Goal: Task Accomplishment & Management: Use online tool/utility

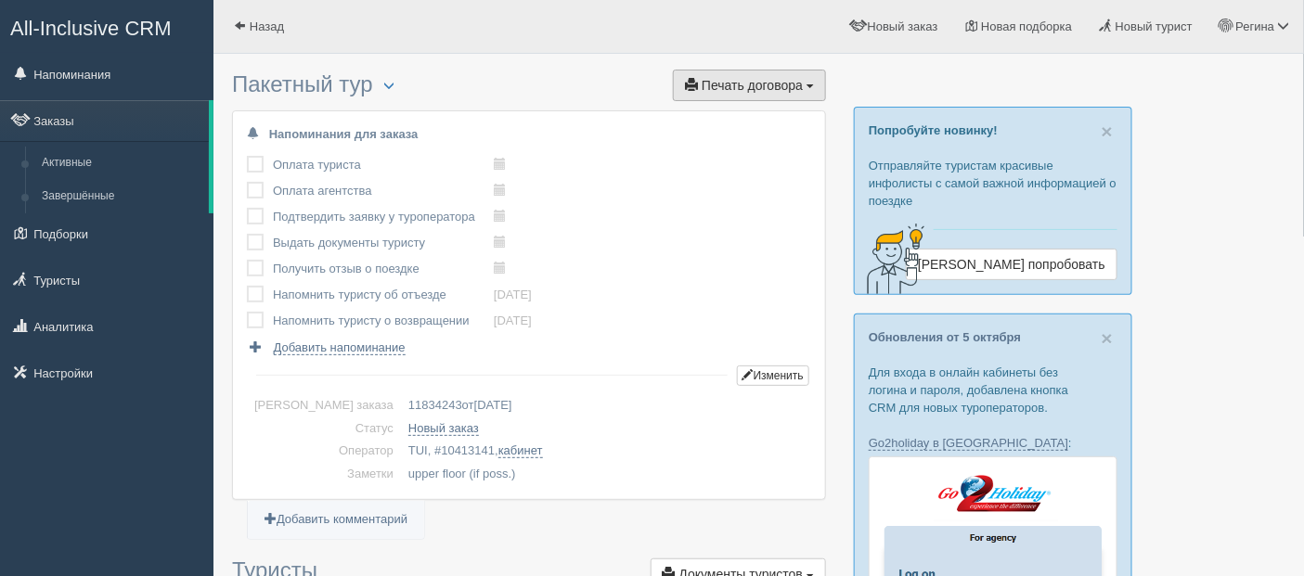
click at [759, 84] on span "Печать договора" at bounding box center [752, 85] width 101 height 15
click at [731, 108] on link "дОгоВор" at bounding box center [752, 119] width 147 height 31
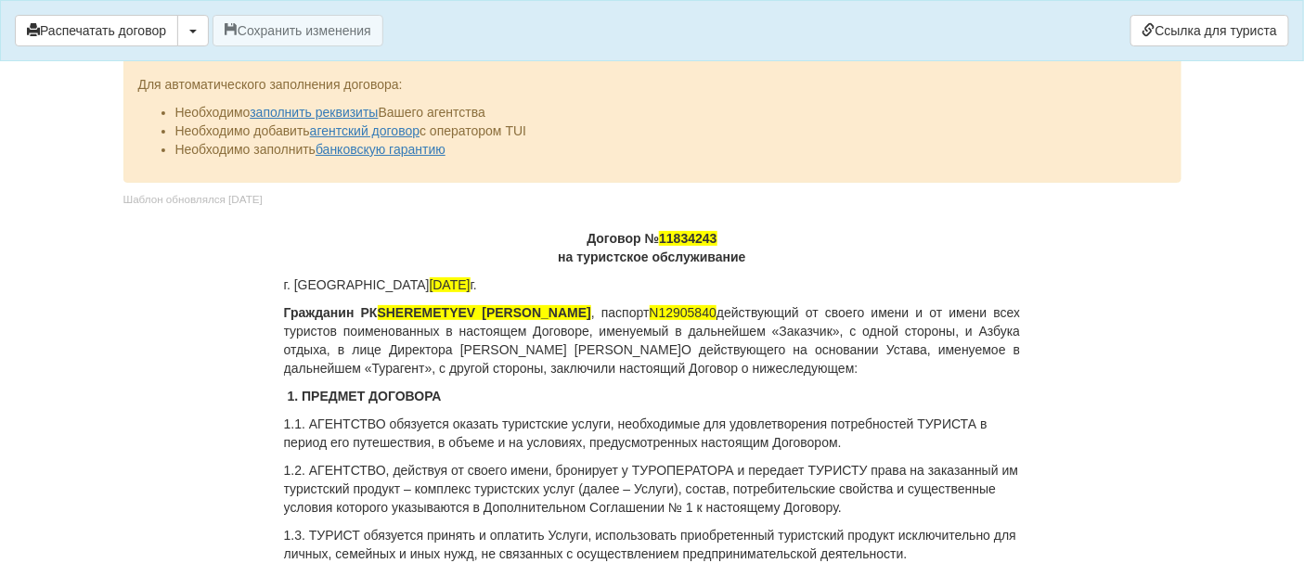
scroll to position [103, 0]
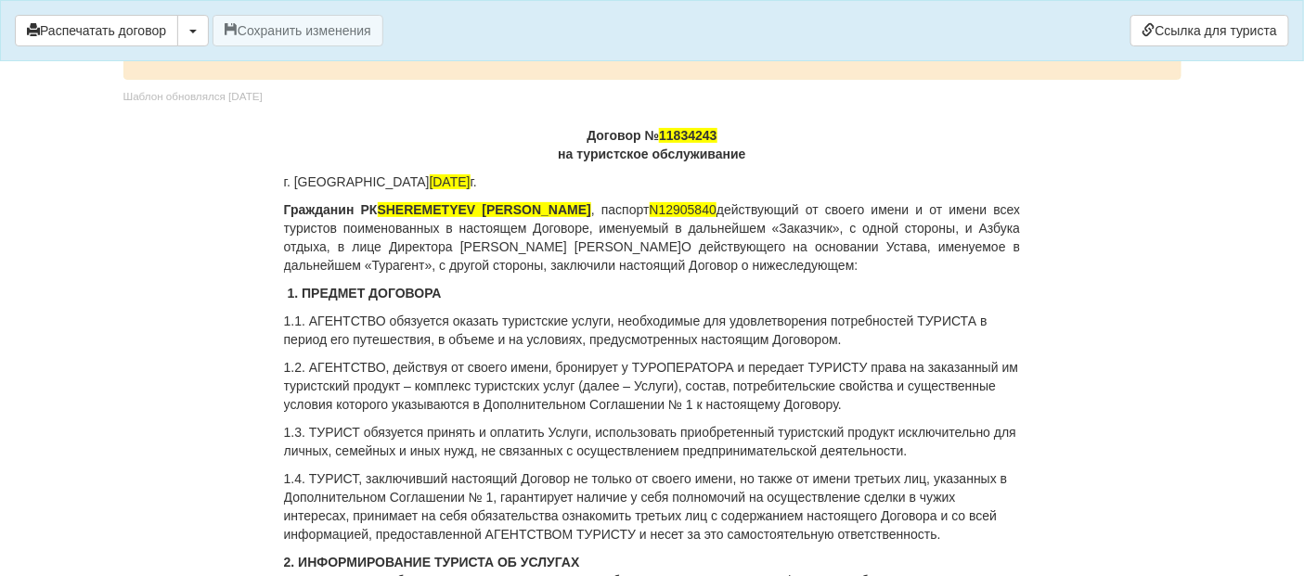
click at [719, 136] on p "Договор № 11834243 на туристское обслуживание" at bounding box center [652, 144] width 737 height 37
click at [730, 136] on p "Договор № 10413141 на туристское обслуживание" at bounding box center [652, 144] width 737 height 37
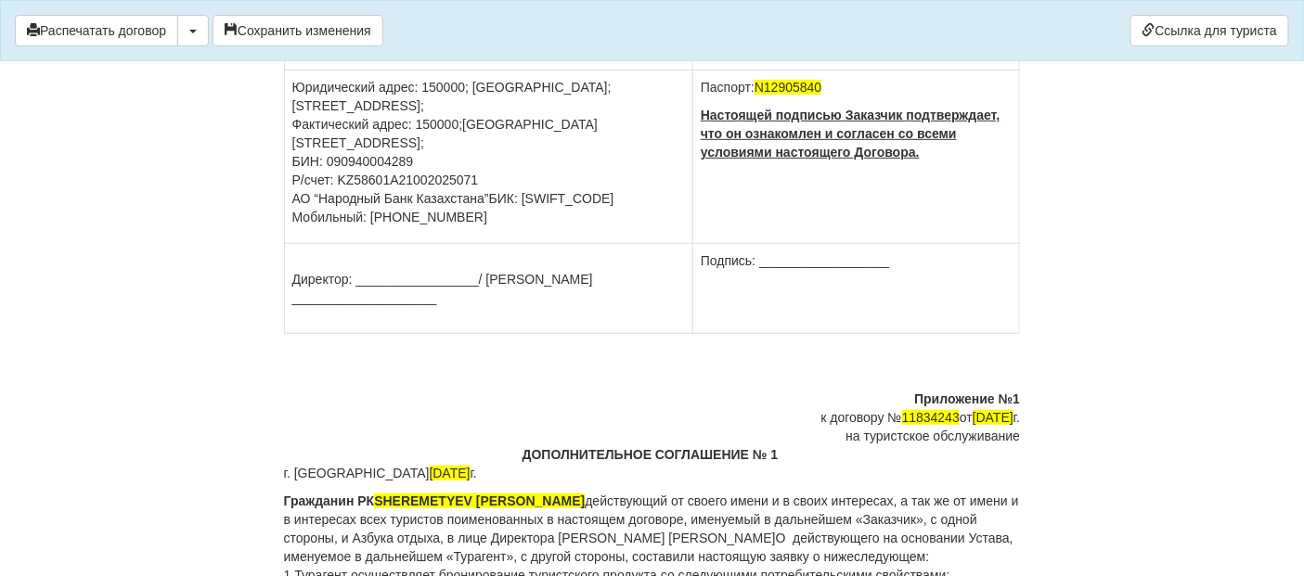
scroll to position [7322, 0]
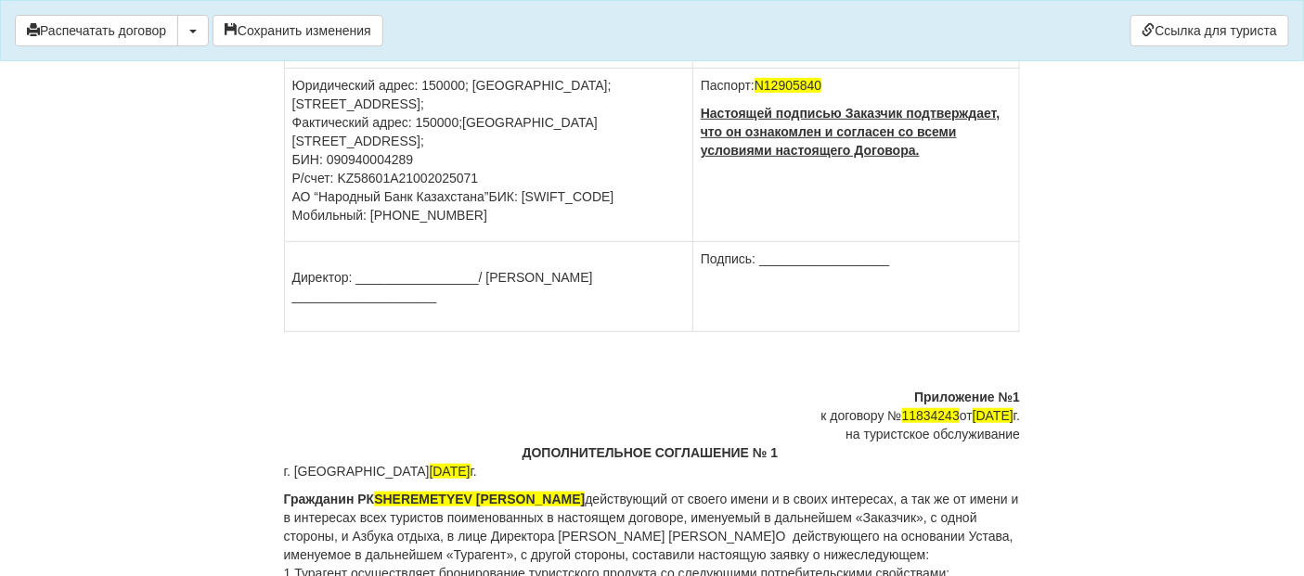
click at [926, 407] on div "к договору № 11834243 от [DATE]" at bounding box center [652, 416] width 737 height 19
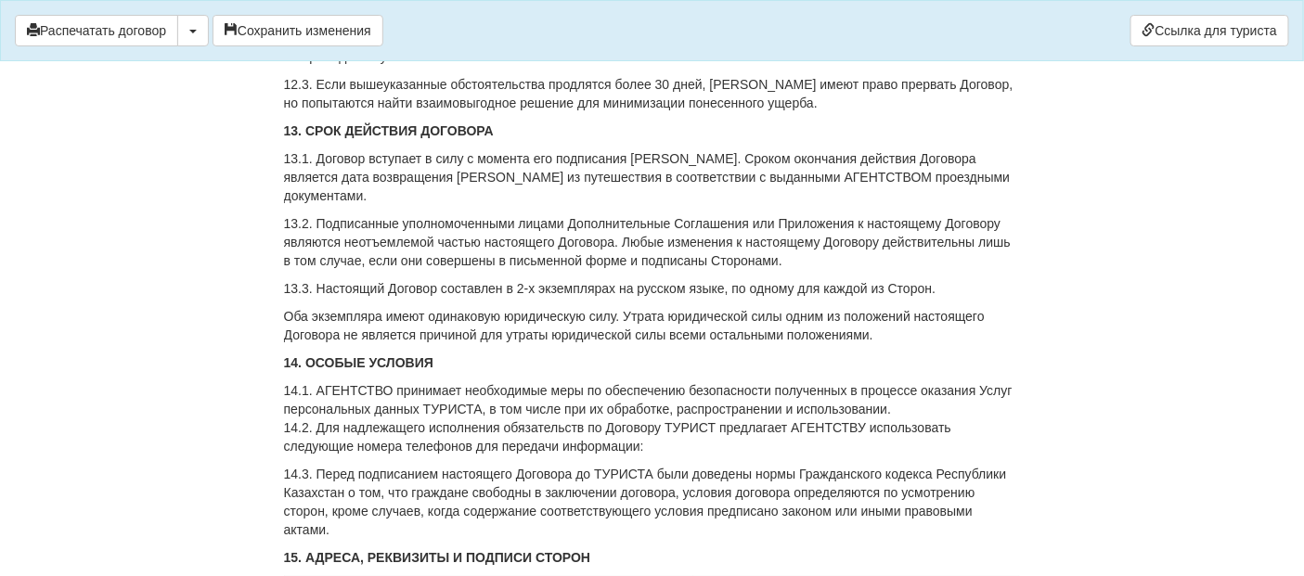
scroll to position [6704, 0]
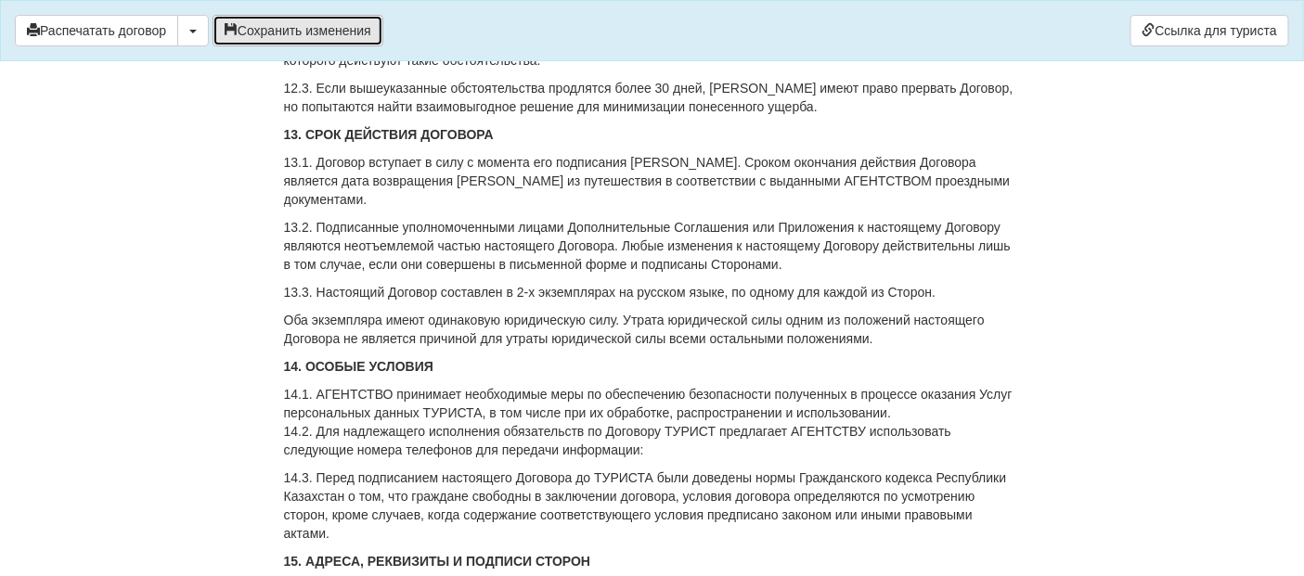
click at [266, 32] on button "Сохранить изменения" at bounding box center [298, 31] width 171 height 32
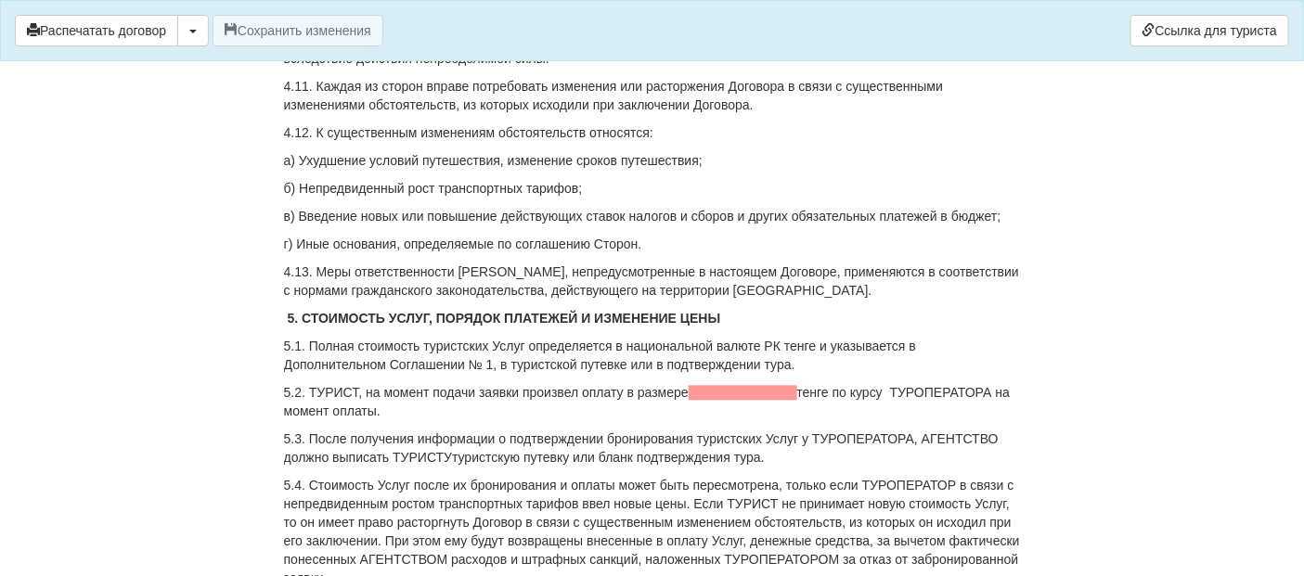
scroll to position [3609, 0]
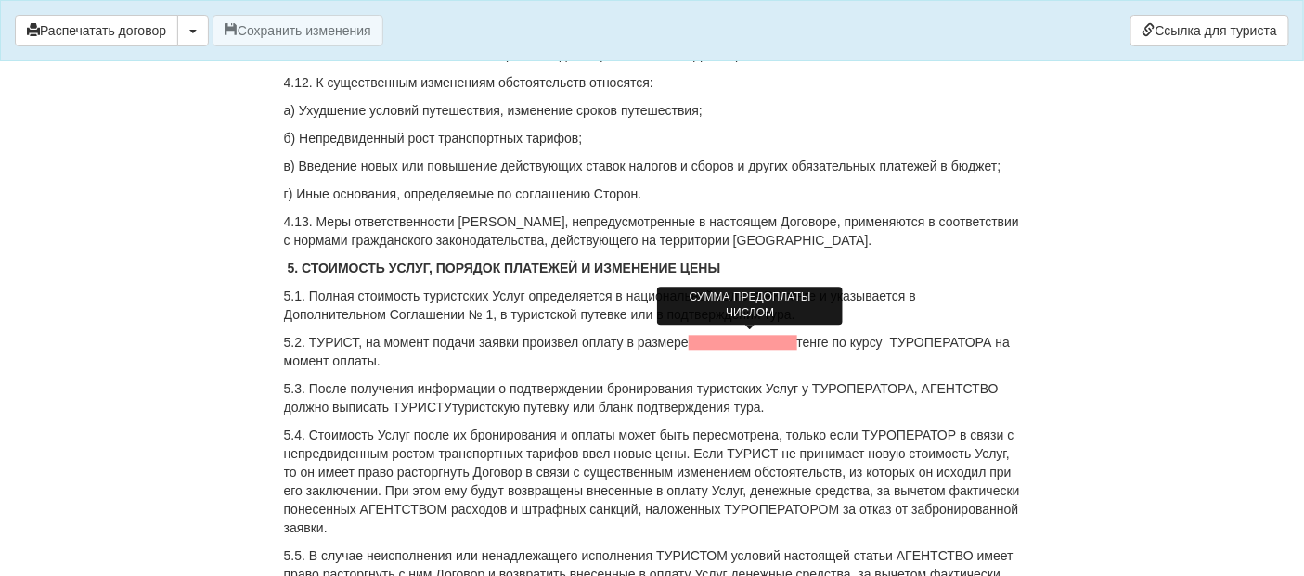
click at [696, 343] on span at bounding box center [743, 342] width 109 height 15
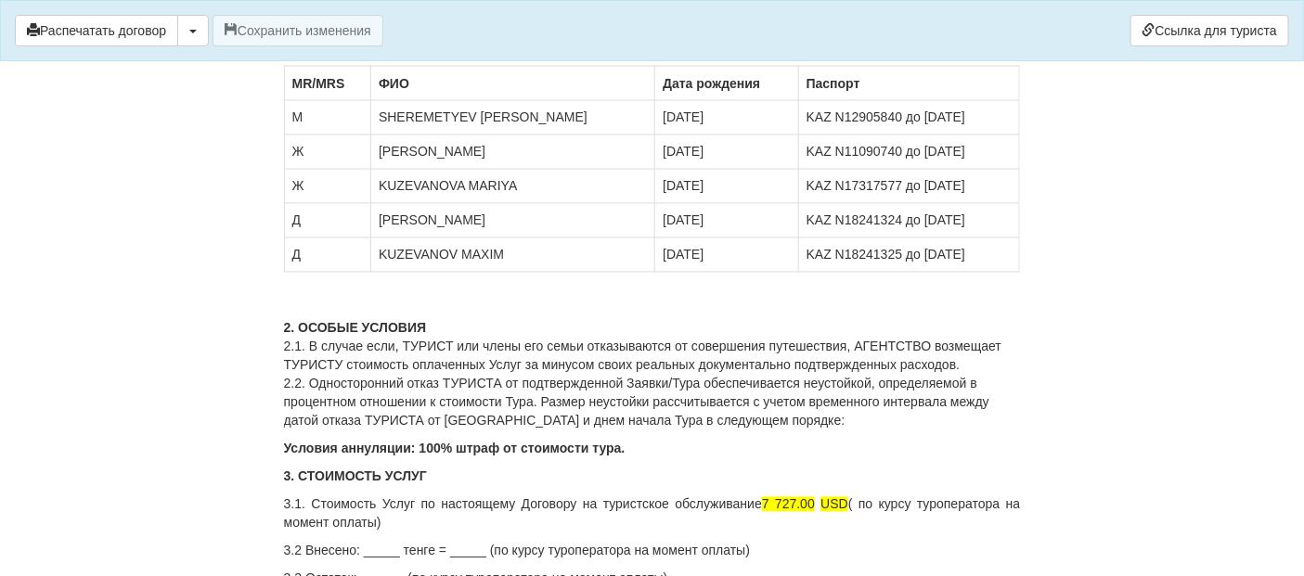
scroll to position [8147, 0]
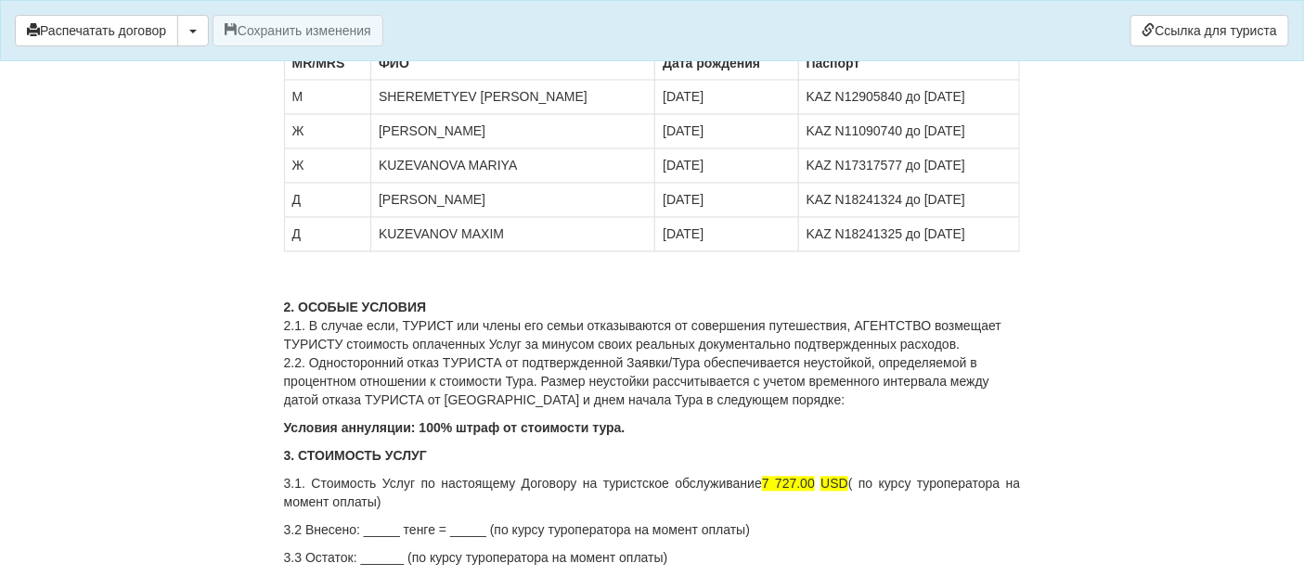
click at [914, 475] on p "3.1. Стоимость Услуг по настоящему Договору на туристское обслуживание 7 727.00…" at bounding box center [652, 493] width 737 height 37
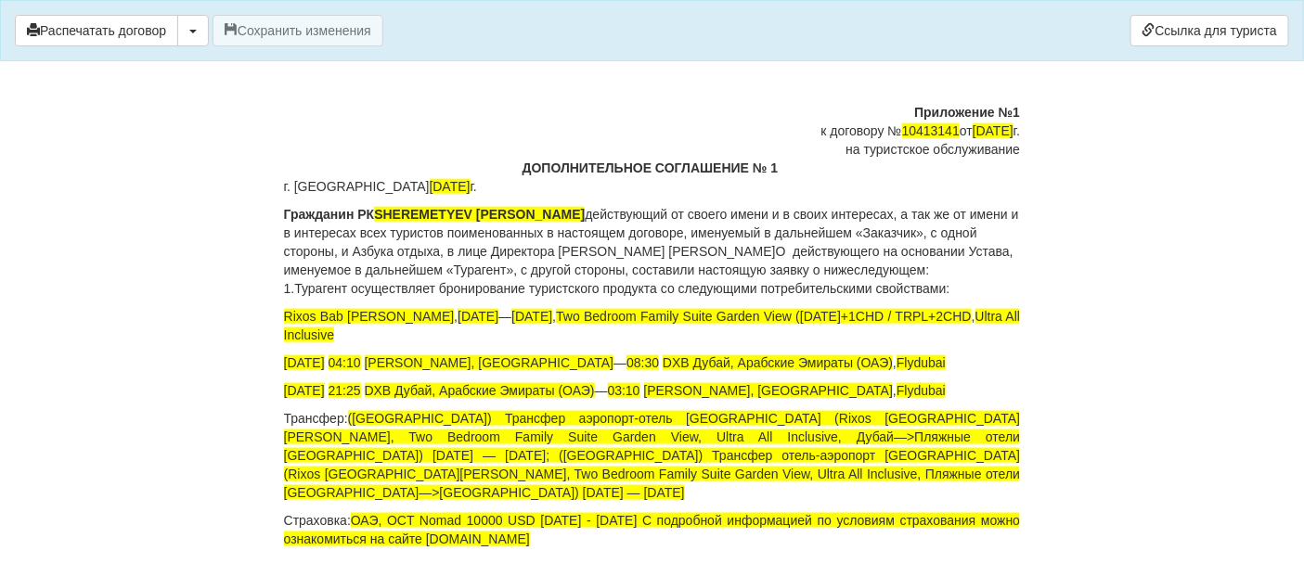
scroll to position [7529, 0]
